Goal: Find specific page/section: Find specific page/section

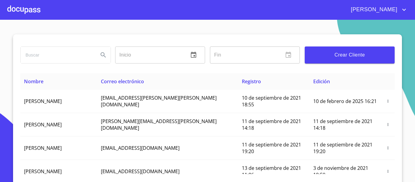
click at [35, 11] on div at bounding box center [23, 9] width 33 height 19
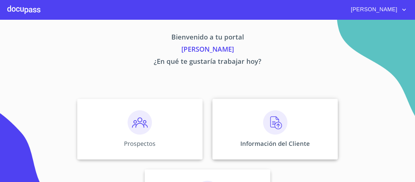
click at [251, 128] on div "Información del Cliente" at bounding box center [276, 129] width 126 height 61
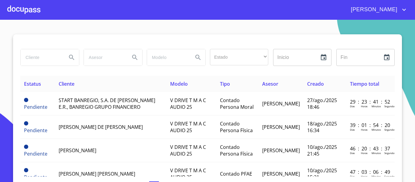
click at [24, 6] on div at bounding box center [23, 9] width 33 height 19
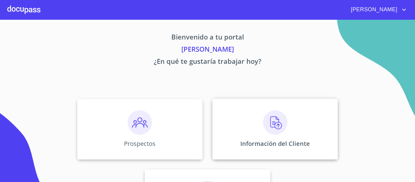
click at [246, 137] on div "Información del Cliente" at bounding box center [276, 129] width 126 height 61
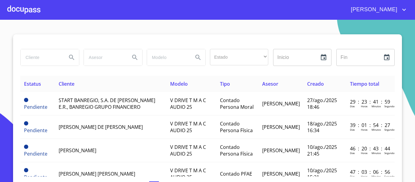
click at [39, 58] on input "search" at bounding box center [41, 57] width 41 height 16
type input "[PERSON_NAME]"
click at [68, 58] on icon "Search" at bounding box center [71, 57] width 7 height 7
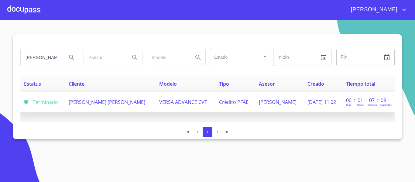
click at [159, 101] on span "VERSA ADVANCE CVT" at bounding box center [183, 102] width 48 height 7
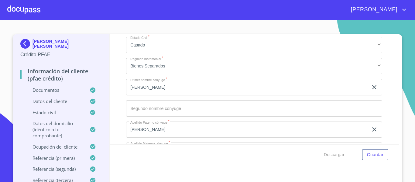
scroll to position [2105, 0]
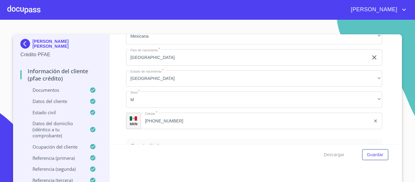
click at [22, 44] on img at bounding box center [26, 44] width 12 height 10
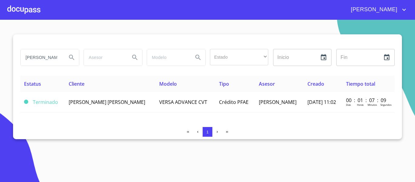
click at [57, 54] on input "[PERSON_NAME]" at bounding box center [41, 57] width 41 height 16
click at [58, 58] on input "[PERSON_NAME]" at bounding box center [41, 57] width 41 height 16
click at [44, 58] on input "[PERSON_NAME]" at bounding box center [41, 57] width 41 height 16
type input "R"
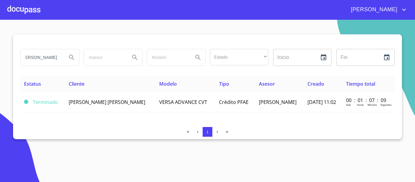
type input "[PERSON_NAME]"
click at [69, 57] on icon "Search" at bounding box center [71, 57] width 5 height 5
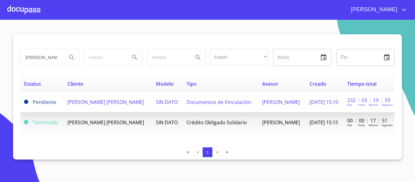
click at [88, 106] on span "[PERSON_NAME] [PERSON_NAME]" at bounding box center [105, 102] width 77 height 7
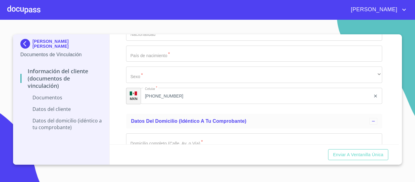
scroll to position [638, 0]
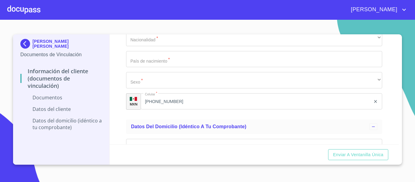
click at [25, 43] on img at bounding box center [26, 44] width 12 height 10
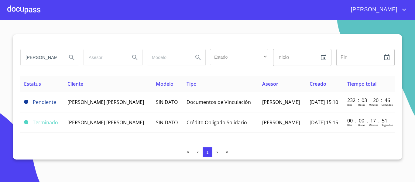
click at [53, 58] on input "[PERSON_NAME]" at bounding box center [41, 57] width 41 height 16
type input "R"
type input "PROCESADORA DE [PERSON_NAME]"
click at [72, 56] on icon "Search" at bounding box center [71, 57] width 7 height 7
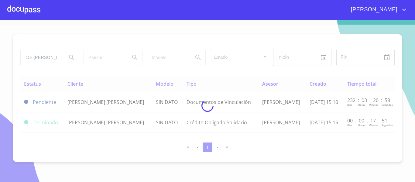
scroll to position [0, 0]
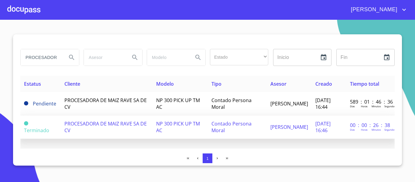
click at [111, 127] on td "PROCESADORA DE MAIZ RAVE SA DE CV" at bounding box center [107, 127] width 92 height 23
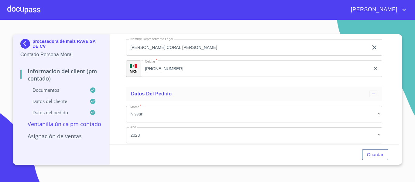
scroll to position [1781, 0]
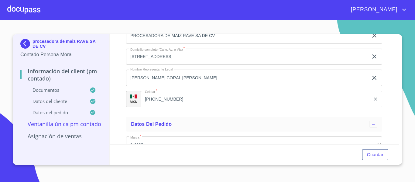
click at [26, 43] on img at bounding box center [26, 44] width 12 height 10
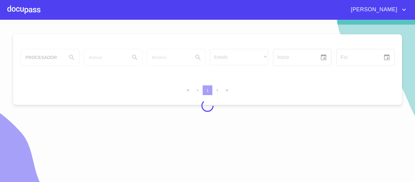
click at [55, 57] on div at bounding box center [207, 106] width 415 height 162
click at [55, 54] on div at bounding box center [207, 106] width 415 height 162
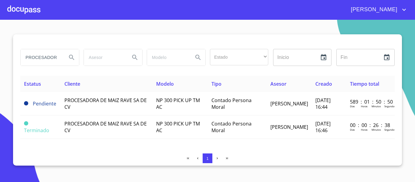
click at [55, 54] on input "PROCESADORA DE [PERSON_NAME]" at bounding box center [41, 57] width 41 height 16
type input "P"
type input "IMPERCAP"
click at [71, 57] on icon "Search" at bounding box center [71, 57] width 7 height 7
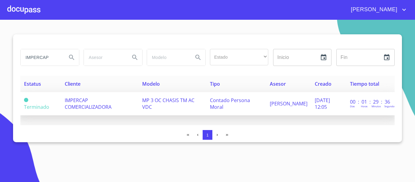
click at [81, 102] on span "IMPERCAP COMERCIALIZADORA" at bounding box center [88, 103] width 47 height 13
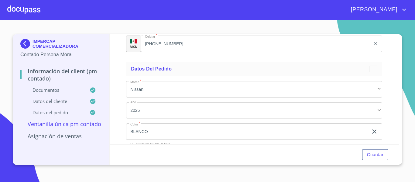
scroll to position [1976, 0]
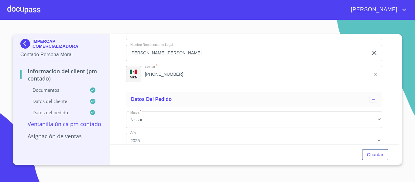
click at [26, 45] on img at bounding box center [26, 44] width 12 height 10
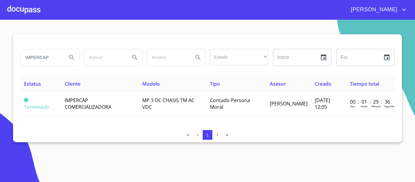
click at [52, 57] on input "IMPERCAP" at bounding box center [41, 57] width 41 height 16
type input "I"
click at [72, 60] on icon "Search" at bounding box center [71, 57] width 7 height 7
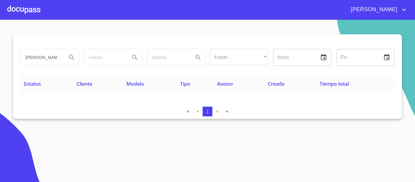
click at [34, 57] on input "[PERSON_NAME]" at bounding box center [41, 57] width 41 height 16
type input "[PERSON_NAME]"
click at [68, 58] on icon "Search" at bounding box center [71, 57] width 7 height 7
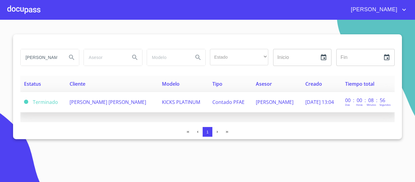
click at [82, 107] on td "[PERSON_NAME] [PERSON_NAME]" at bounding box center [112, 102] width 92 height 20
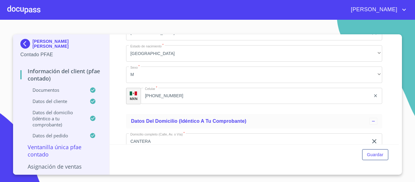
scroll to position [1339, 0]
